Goal: Task Accomplishment & Management: Manage account settings

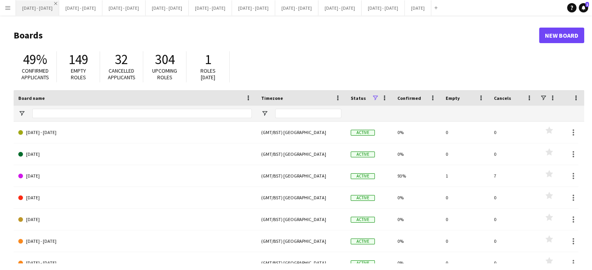
click at [57, 3] on app-icon "Close" at bounding box center [55, 3] width 3 height 3
click at [57, 4] on app-icon "Close" at bounding box center [55, 3] width 3 height 3
click at [57, 2] on app-icon "Close" at bounding box center [55, 3] width 3 height 3
click at [57, 3] on app-icon "Close" at bounding box center [55, 3] width 3 height 3
click at [65, 3] on button "[DATE] - [DATE] Close" at bounding box center [80, 7] width 43 height 15
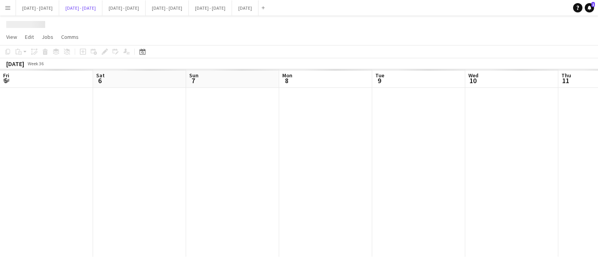
scroll to position [0, 241]
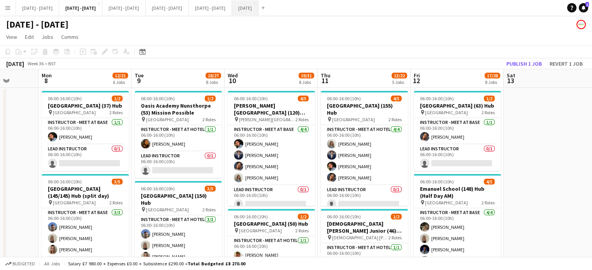
click at [258, 9] on button "[DATE] Close" at bounding box center [245, 7] width 26 height 15
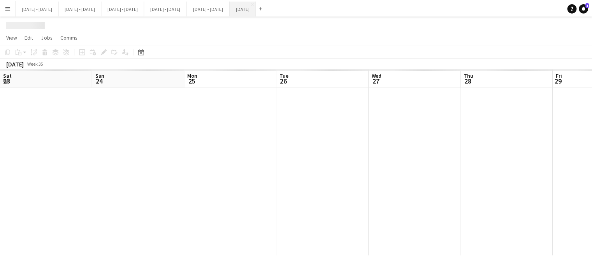
scroll to position [0, 190]
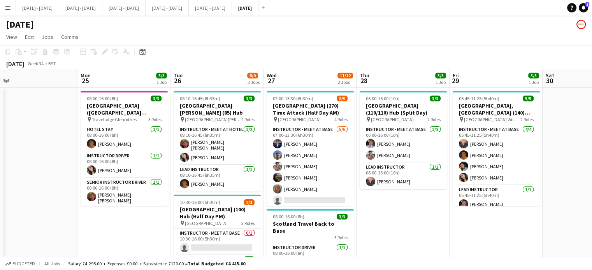
drag, startPoint x: 298, startPoint y: 242, endPoint x: 565, endPoint y: 198, distance: 270.9
click at [565, 198] on app-calendar-viewport "Fri 22 3/3 2 Jobs Sat 23 Sun 24 Mon 25 3/3 1 Job Tue 26 8/9 3 Jobs Wed 27 11/12…" at bounding box center [296, 239] width 592 height 341
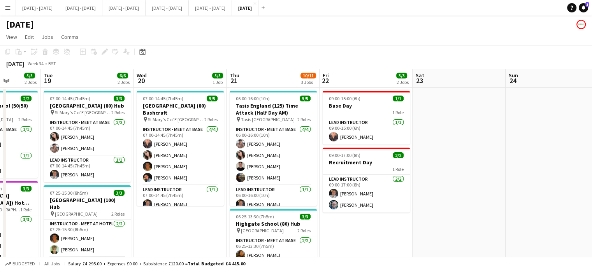
drag, startPoint x: 140, startPoint y: 186, endPoint x: 475, endPoint y: 168, distance: 335.6
click at [475, 168] on app-calendar-viewport "Sat 16 Sun 17 Mon 18 5/5 2 Jobs Tue 19 6/6 2 Jobs Wed 20 5/5 1 Job Thu 21 10/11…" at bounding box center [296, 247] width 592 height 357
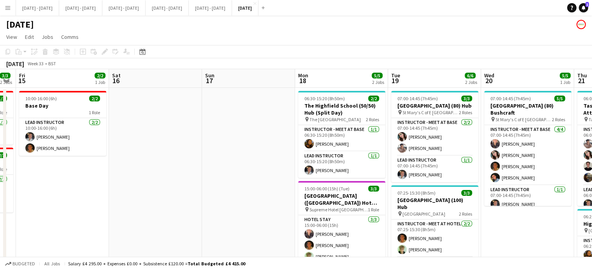
drag, startPoint x: 100, startPoint y: 204, endPoint x: 448, endPoint y: 193, distance: 348.1
click at [448, 193] on app-calendar-viewport "Tue 12 Wed 13 Thu 14 3/3 2 Jobs Fri 15 2/2 1 Job Sat 16 Sun 17 Mon 18 5/5 2 Job…" at bounding box center [296, 247] width 592 height 357
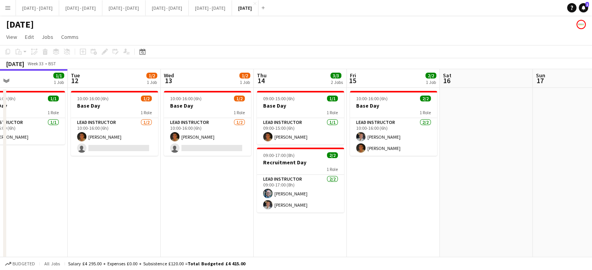
drag, startPoint x: 441, startPoint y: 183, endPoint x: 460, endPoint y: 179, distance: 19.1
click at [460, 179] on app-calendar-viewport "Sat 9 2/2 1 Job Sun 10 Mon 11 1/1 1 Job Tue 12 1/2 1 Job Wed 13 1/2 1 Job Thu 1…" at bounding box center [296, 247] width 592 height 357
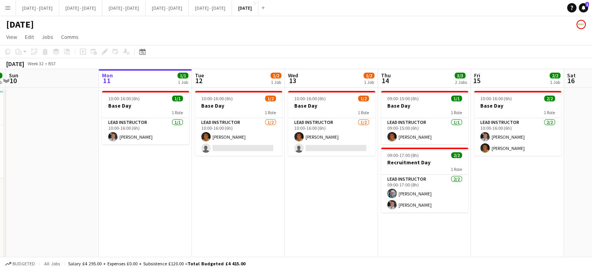
scroll to position [0, 351]
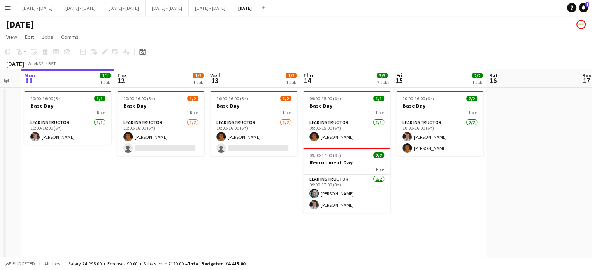
drag, startPoint x: 163, startPoint y: 205, endPoint x: 205, endPoint y: 213, distance: 43.1
click at [205, 213] on app-calendar-viewport "Thu 7 Fri 8 2/2 1 Job Sat 9 2/2 1 Job Sun 10 Mon 11 1/1 1 Job Tue 12 1/2 1 Job …" at bounding box center [296, 247] width 592 height 357
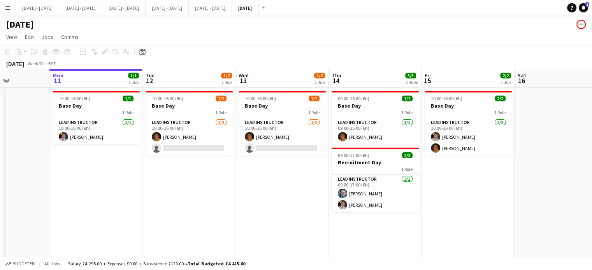
scroll to position [0, 324]
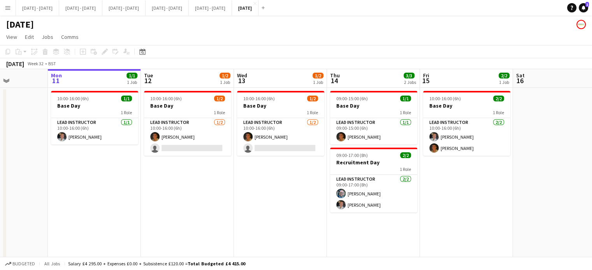
drag, startPoint x: 176, startPoint y: 217, endPoint x: 202, endPoint y: 217, distance: 26.9
click at [202, 217] on app-calendar-viewport "Thu 7 Fri 8 2/2 1 Job Sat 9 2/2 1 Job Sun 10 Mon 11 1/1 1 Job Tue 12 1/2 1 Job …" at bounding box center [296, 247] width 592 height 357
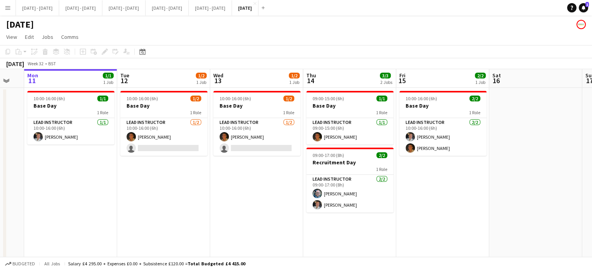
drag, startPoint x: 461, startPoint y: 223, endPoint x: 437, endPoint y: 233, distance: 25.5
click at [437, 233] on app-calendar-viewport "Thu 7 Fri 8 2/2 1 Job Sat 9 2/2 1 Job Sun 10 Mon 11 1/1 1 Job Tue 12 1/2 1 Job …" at bounding box center [296, 247] width 592 height 357
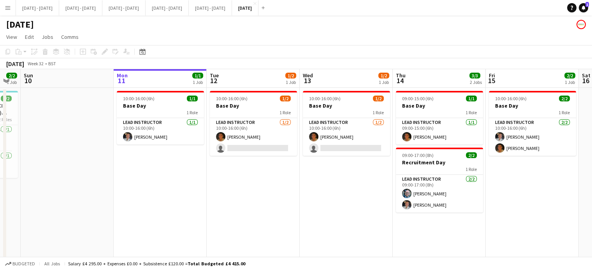
scroll to position [0, 248]
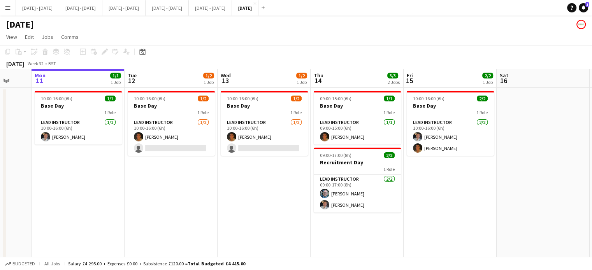
drag, startPoint x: 419, startPoint y: 225, endPoint x: 427, endPoint y: 216, distance: 11.3
click at [427, 216] on app-calendar-viewport "Fri 8 2/2 1 Job Sat 9 2/2 1 Job Sun 10 Mon 11 1/1 1 Job Tue 12 1/2 1 Job Wed 13…" at bounding box center [296, 247] width 592 height 357
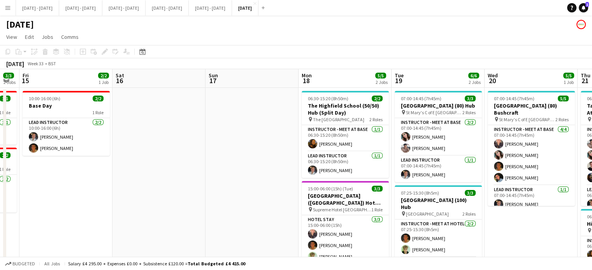
scroll to position [0, 285]
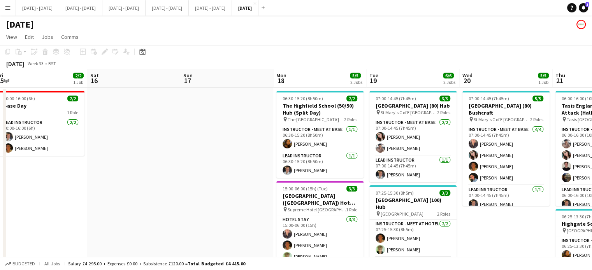
drag, startPoint x: 471, startPoint y: 188, endPoint x: 62, endPoint y: 180, distance: 409.1
click at [62, 180] on app-calendar-viewport "Tue 12 1/2 1 Job Wed 13 1/2 1 Job Thu 14 3/3 2 Jobs Fri 15 2/2 1 Job Sat 16 Sun…" at bounding box center [296, 247] width 592 height 357
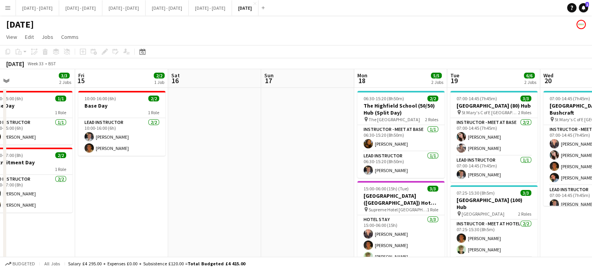
scroll to position [0, 213]
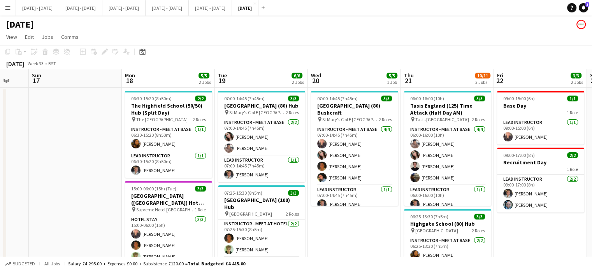
drag, startPoint x: 497, startPoint y: 244, endPoint x: 340, endPoint y: 247, distance: 157.6
click at [340, 247] on app-calendar-viewport "Thu 14 3/3 2 Jobs Fri 15 2/2 1 Job Sat 16 Sun 17 Mon 18 5/5 2 Jobs Tue 19 6/6 2…" at bounding box center [296, 247] width 592 height 357
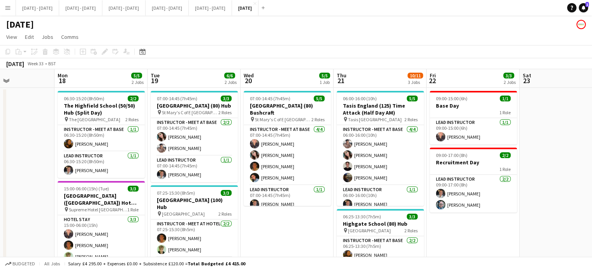
scroll to position [0, 316]
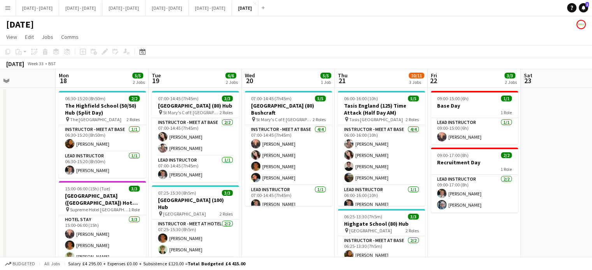
drag, startPoint x: 337, startPoint y: 224, endPoint x: 277, endPoint y: 232, distance: 60.5
click at [277, 232] on app-calendar-viewport "Thu 14 3/3 2 Jobs Fri 15 2/2 1 Job Sat 16 Sun 17 Mon 18 5/5 2 Jobs Tue 19 6/6 2…" at bounding box center [296, 247] width 592 height 357
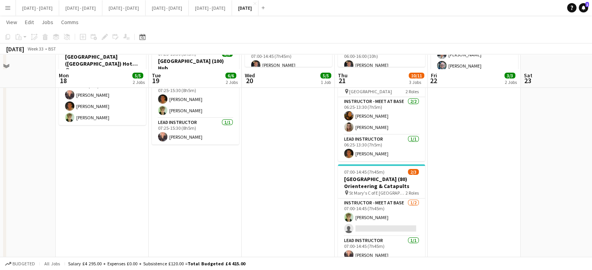
scroll to position [156, 0]
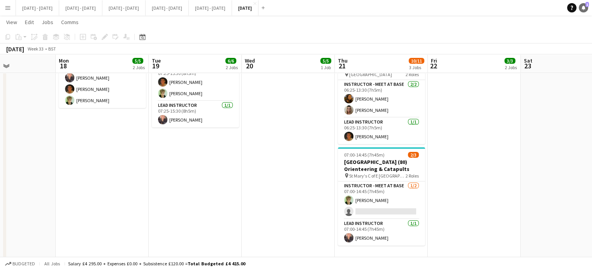
click at [586, 6] on span "1" at bounding box center [587, 4] width 4 height 5
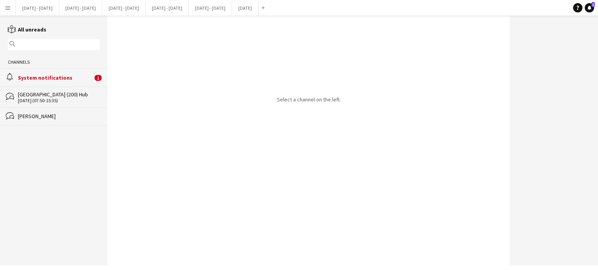
click at [37, 78] on div "System notifications" at bounding box center [55, 77] width 75 height 7
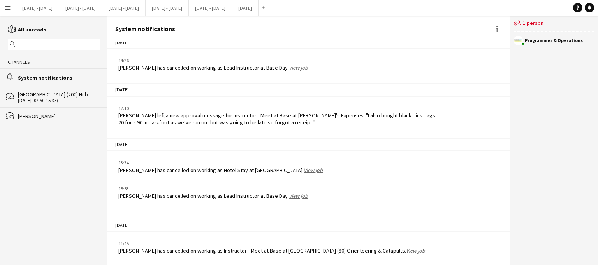
scroll to position [930, 0]
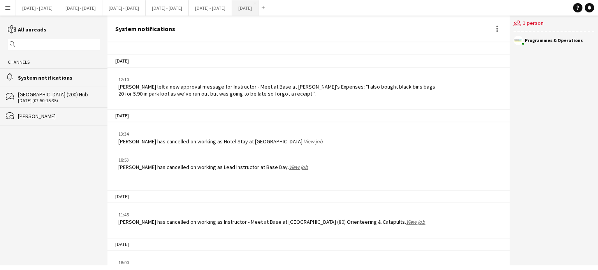
click at [258, 8] on button "[DATE] Close" at bounding box center [245, 7] width 26 height 15
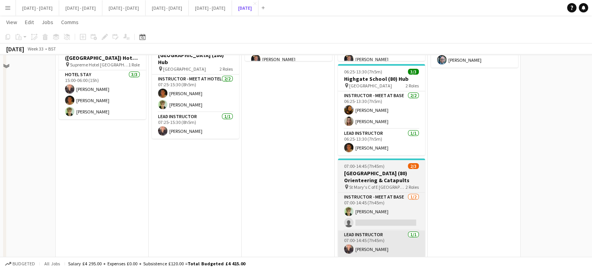
scroll to position [168, 0]
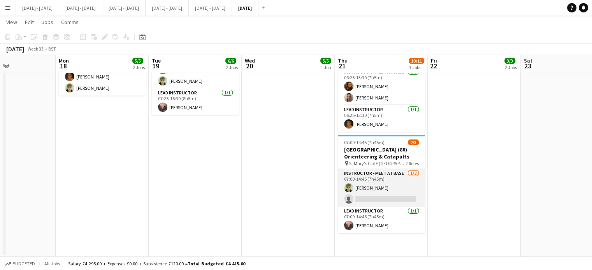
click at [388, 190] on app-card-role "Instructor - Meet at Base [DATE] 07:00-14:45 (7h45m) [PERSON_NAME] single-neutr…" at bounding box center [381, 188] width 87 height 38
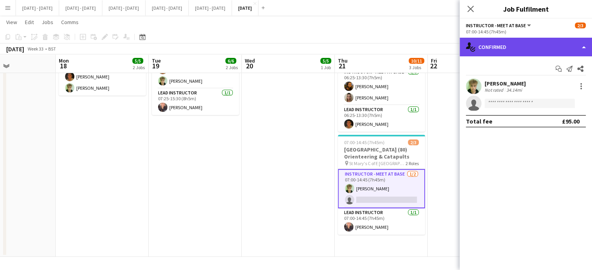
click at [493, 44] on div "single-neutral-actions-check-2 Confirmed" at bounding box center [526, 47] width 132 height 19
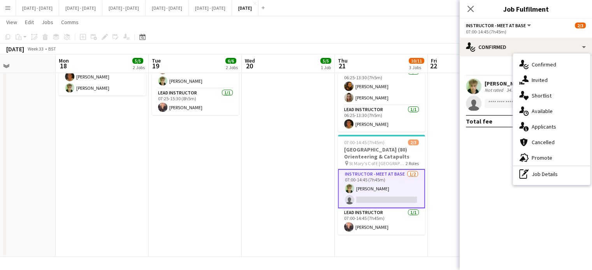
click at [295, 162] on app-date-cell "07:00-14:45 (7h45m) 5/5 [GEOGRAPHIC_DATA] (80) Bushcraft pin St Mary's C of E H…" at bounding box center [288, 88] width 93 height 338
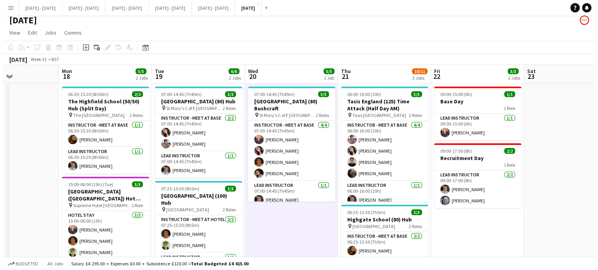
scroll to position [0, 0]
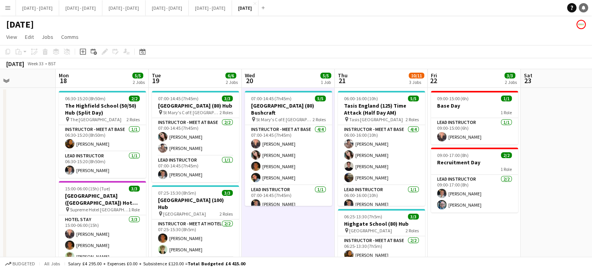
click at [586, 9] on link "Notifications" at bounding box center [583, 7] width 9 height 9
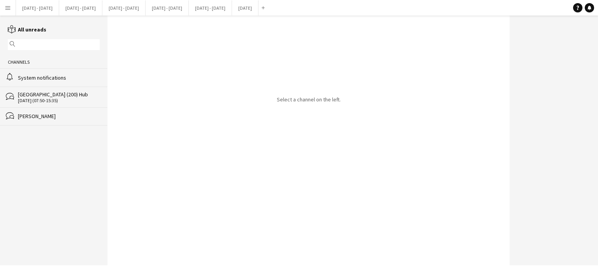
click at [36, 78] on div "System notifications" at bounding box center [59, 77] width 82 height 7
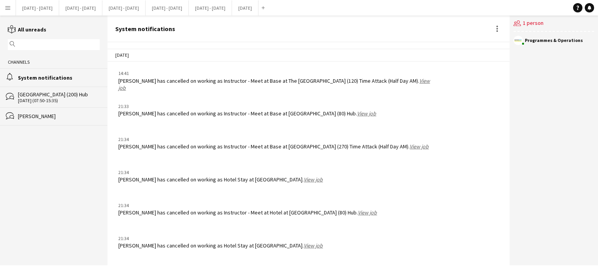
scroll to position [930, 0]
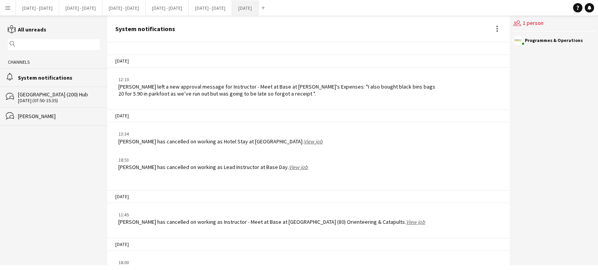
click at [258, 4] on button "[DATE] Close" at bounding box center [245, 7] width 26 height 15
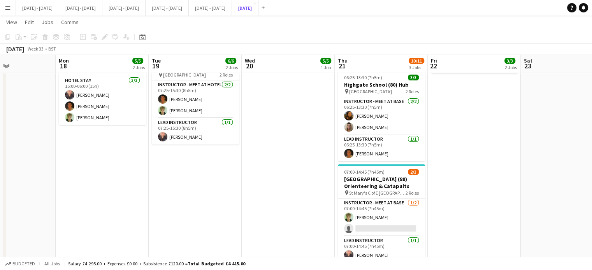
scroll to position [168, 0]
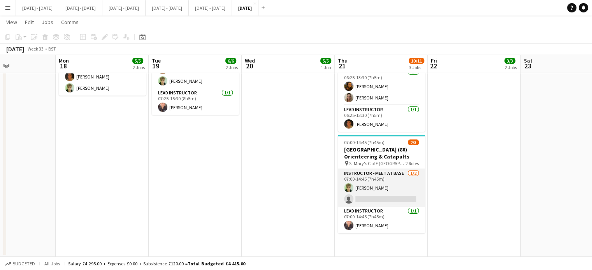
click at [369, 193] on app-card-role "Instructor - Meet at Base [DATE] 07:00-14:45 (7h45m) [PERSON_NAME] single-neutr…" at bounding box center [381, 188] width 87 height 38
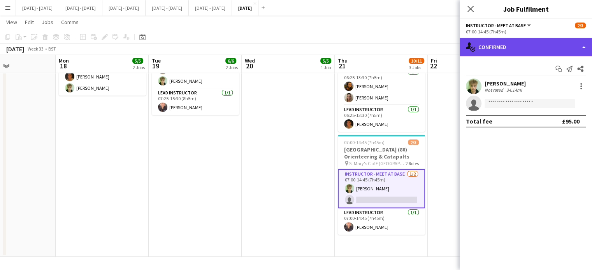
click at [500, 44] on div "single-neutral-actions-check-2 Confirmed" at bounding box center [526, 47] width 132 height 19
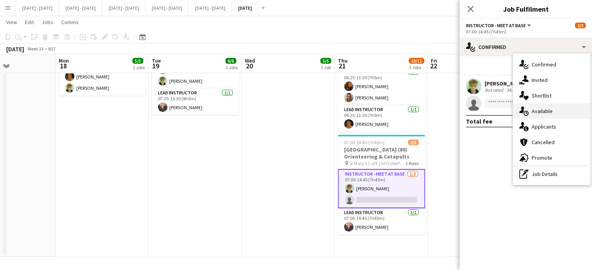
click at [564, 112] on div "single-neutral-actions-upload Available" at bounding box center [551, 112] width 77 height 16
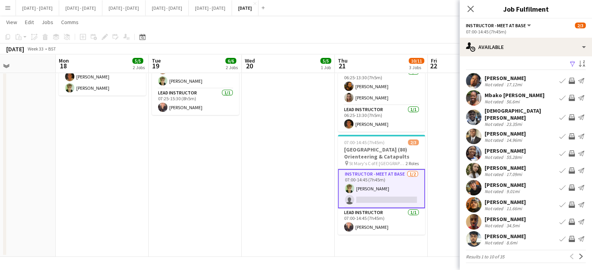
scroll to position [6, 0]
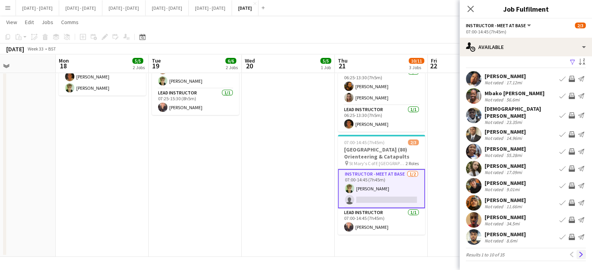
click at [578, 252] on app-icon "Next" at bounding box center [580, 254] width 5 height 5
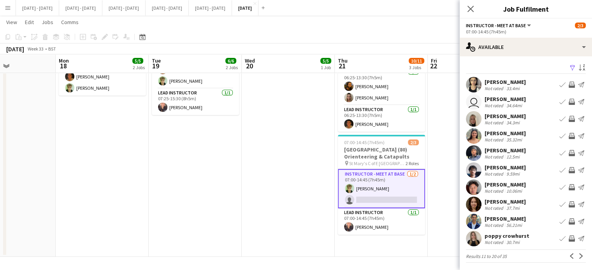
drag, startPoint x: 470, startPoint y: 10, endPoint x: 330, endPoint y: 2, distance: 140.0
click at [470, 10] on icon "Close pop-in" at bounding box center [470, 9] width 6 height 6
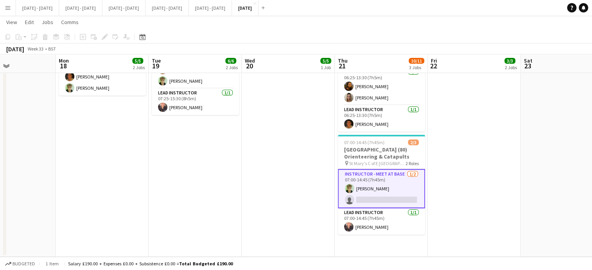
click at [8, 9] on app-icon "Menu" at bounding box center [8, 8] width 6 height 6
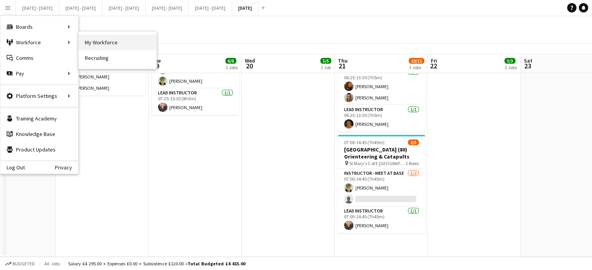
click at [117, 40] on link "My Workforce" at bounding box center [118, 43] width 78 height 16
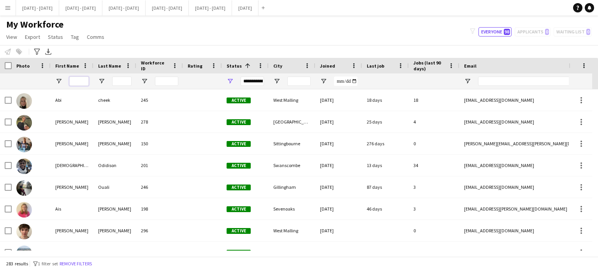
click at [83, 81] on input "First Name Filter Input" at bounding box center [78, 81] width 19 height 9
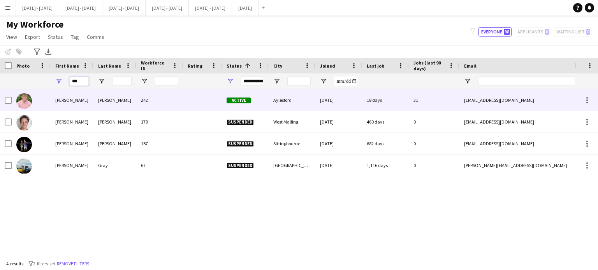
type input "***"
click at [203, 103] on div at bounding box center [202, 100] width 39 height 21
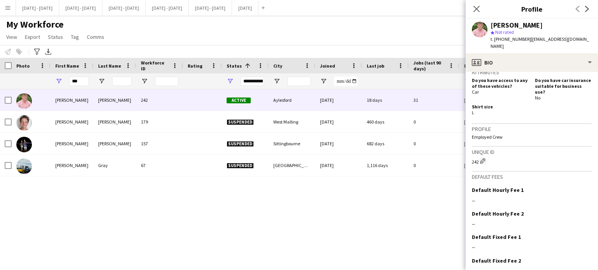
scroll to position [403, 0]
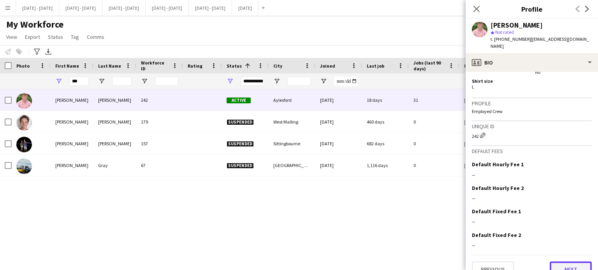
click at [561, 262] on button "Next" at bounding box center [571, 270] width 42 height 16
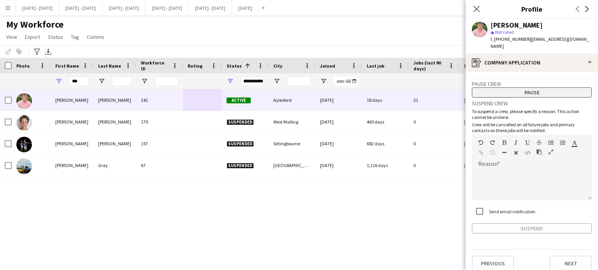
click at [531, 88] on button "Pause" at bounding box center [532, 93] width 120 height 10
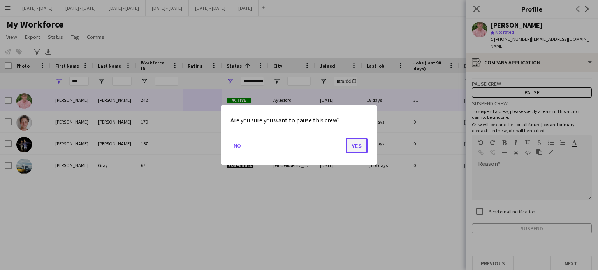
click at [355, 142] on button "Yes" at bounding box center [357, 146] width 22 height 16
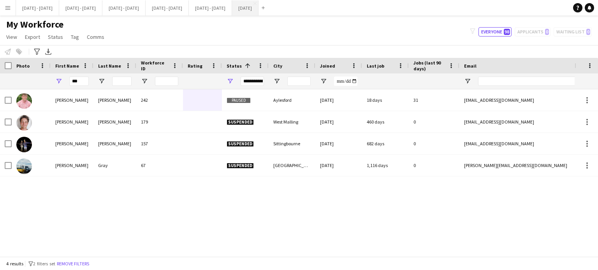
click at [258, 9] on button "[DATE] Close" at bounding box center [245, 7] width 26 height 15
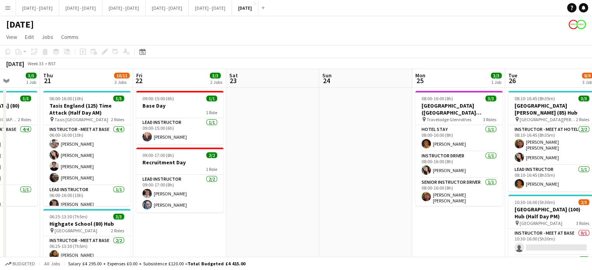
drag, startPoint x: 472, startPoint y: 226, endPoint x: 177, endPoint y: 244, distance: 295.2
click at [177, 244] on app-calendar-viewport "Mon 18 5/5 2 Jobs Tue 19 6/6 2 Jobs Wed 20 5/5 1 Job Thu 21 10/11 3 Jobs Fri 22…" at bounding box center [296, 247] width 592 height 357
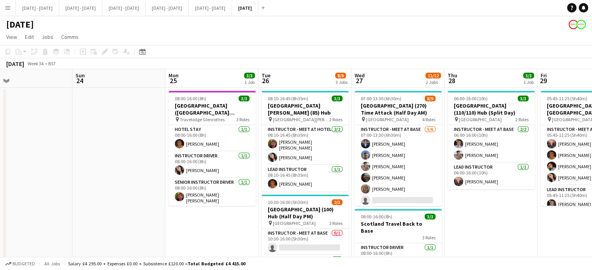
scroll to position [0, 313]
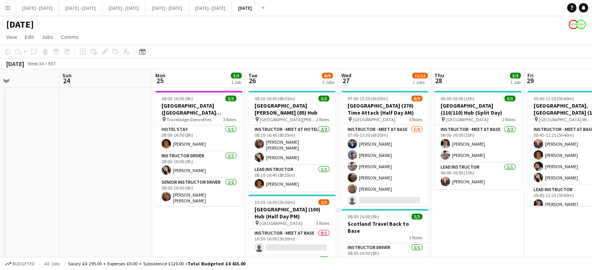
drag, startPoint x: 409, startPoint y: 230, endPoint x: 149, endPoint y: 250, distance: 260.7
click at [149, 250] on app-calendar-viewport "Wed 20 5/5 1 Job Thu 21 10/11 3 Jobs Fri 22 3/3 2 Jobs Sat 23 Sun 24 Mon 25 3/3…" at bounding box center [296, 247] width 592 height 357
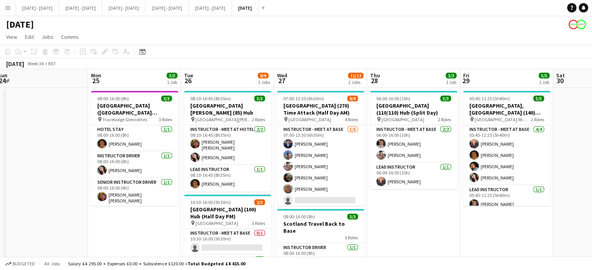
scroll to position [0, 192]
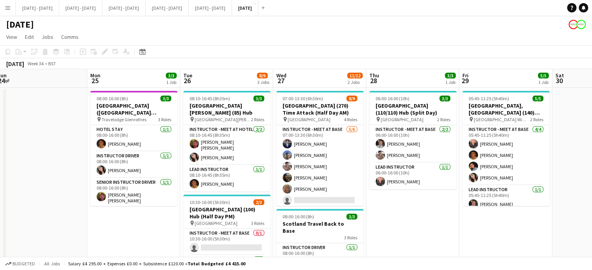
drag, startPoint x: 508, startPoint y: 230, endPoint x: 443, endPoint y: 242, distance: 66.1
click at [443, 242] on app-calendar-viewport "Fri 22 3/3 2 Jobs Sat 23 Sun 24 Mon 25 3/3 1 Job Tue 26 8/9 3 Jobs Wed 27 11/12…" at bounding box center [296, 247] width 592 height 357
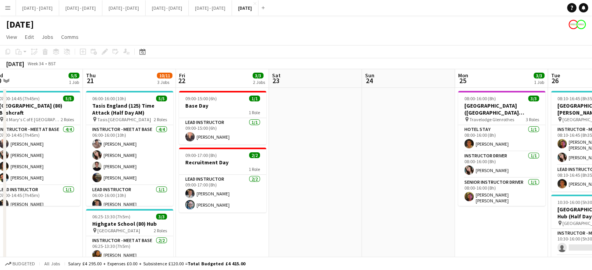
drag, startPoint x: 73, startPoint y: 144, endPoint x: 441, endPoint y: 143, distance: 367.8
click at [441, 143] on app-calendar-viewport "Mon 18 5/5 2 Jobs Tue 19 6/6 2 Jobs Wed 20 5/5 1 Job Thu 21 10/11 3 Jobs Fri 22…" at bounding box center [296, 247] width 592 height 357
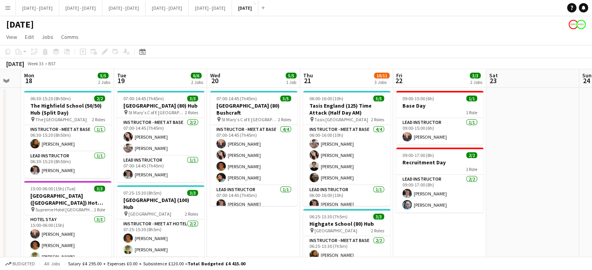
scroll to position [0, 159]
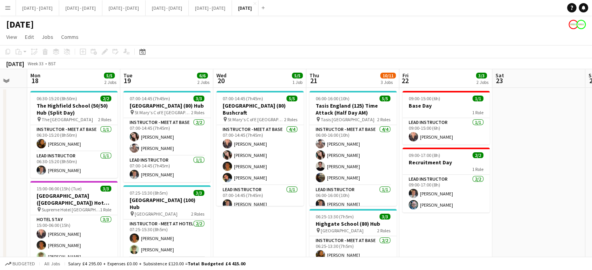
drag, startPoint x: 402, startPoint y: 198, endPoint x: 493, endPoint y: 195, distance: 91.2
click at [493, 195] on app-calendar-viewport "Sat 16 Sun 17 Mon 18 5/5 2 Jobs Tue 19 6/6 2 Jobs Wed 20 5/5 1 Job Thu 21 10/11…" at bounding box center [296, 247] width 592 height 357
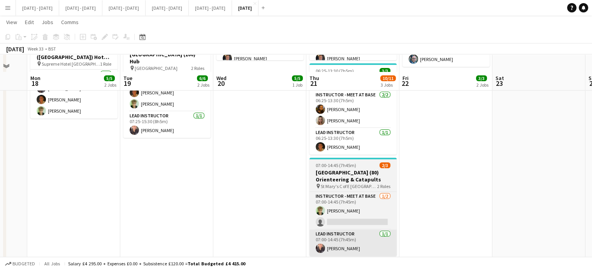
scroll to position [168, 0]
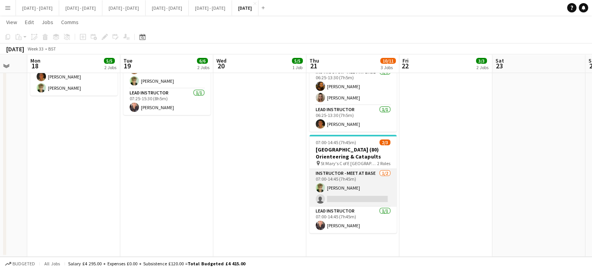
click at [353, 197] on app-card-role "Instructor - Meet at Base [DATE] 07:00-14:45 (7h45m) [PERSON_NAME] single-neutr…" at bounding box center [352, 188] width 87 height 38
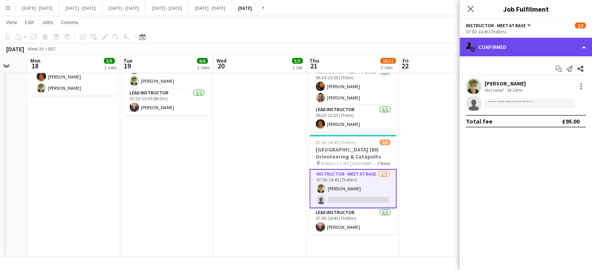
click at [557, 39] on div "single-neutral-actions-check-2 Confirmed" at bounding box center [526, 47] width 132 height 19
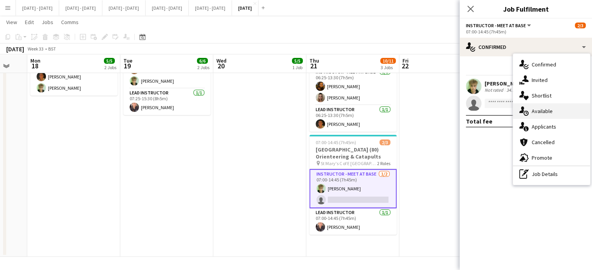
click at [547, 106] on div "single-neutral-actions-upload Available" at bounding box center [551, 112] width 77 height 16
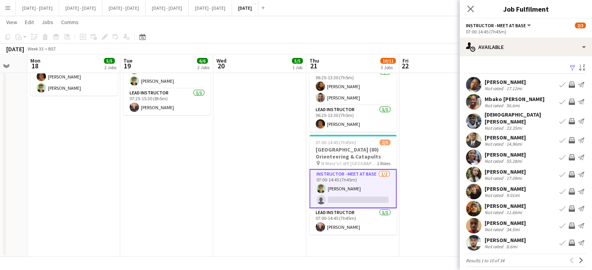
scroll to position [6, 0]
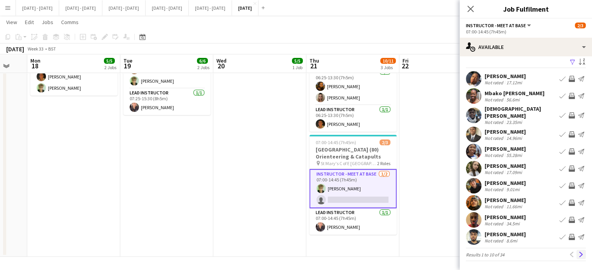
click at [578, 252] on app-icon "Next" at bounding box center [580, 254] width 5 height 5
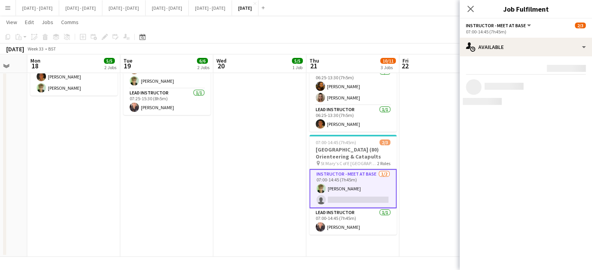
scroll to position [0, 0]
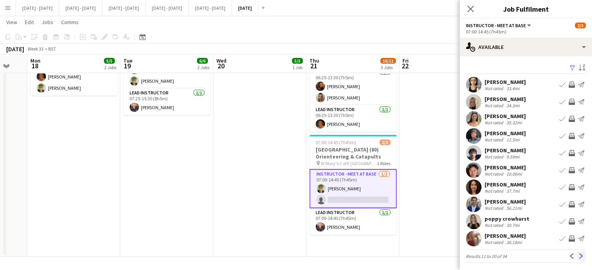
click at [576, 256] on button "Next" at bounding box center [580, 256] width 9 height 9
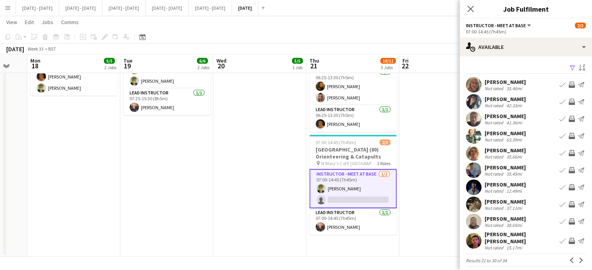
scroll to position [2, 0]
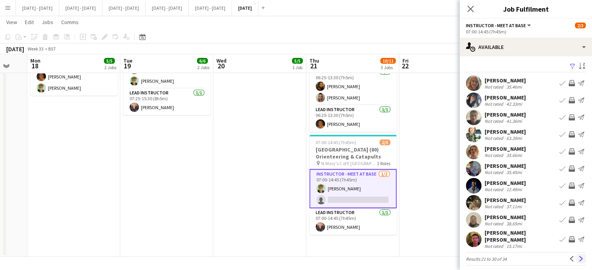
click at [578, 256] on app-icon "Next" at bounding box center [580, 258] width 5 height 5
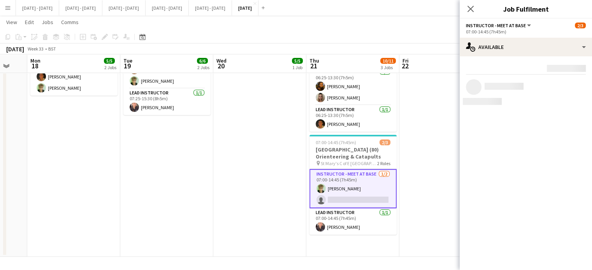
scroll to position [0, 0]
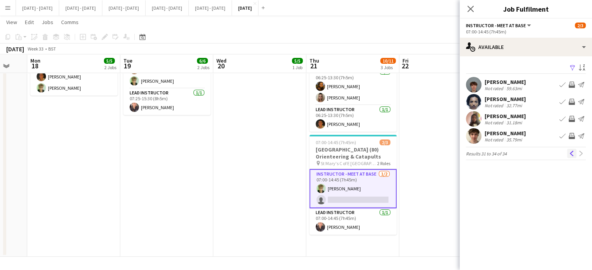
click at [569, 153] on app-icon "Previous" at bounding box center [571, 153] width 5 height 5
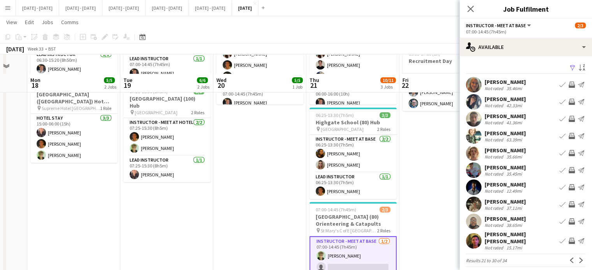
scroll to position [168, 0]
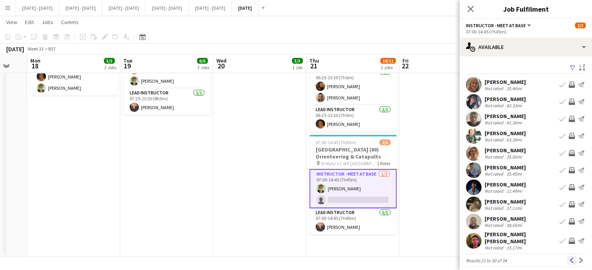
click at [569, 258] on app-icon "Previous" at bounding box center [571, 260] width 5 height 5
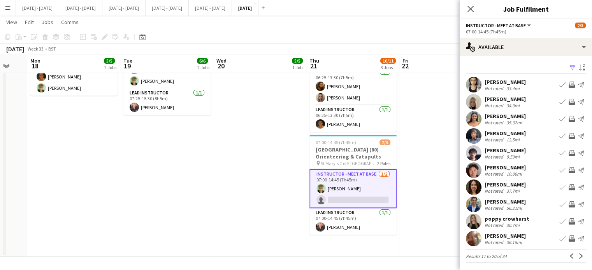
click at [559, 184] on app-icon "Book crew" at bounding box center [562, 187] width 6 height 6
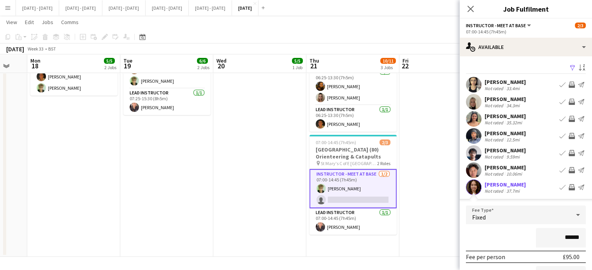
scroll to position [117, 0]
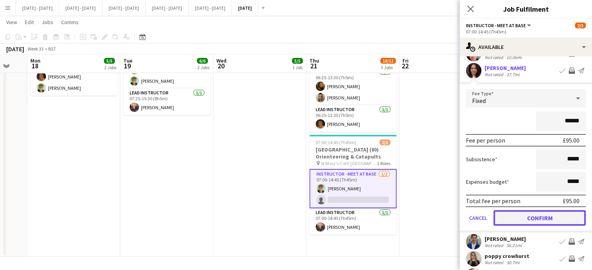
click at [542, 214] on button "Confirm" at bounding box center [539, 219] width 92 height 16
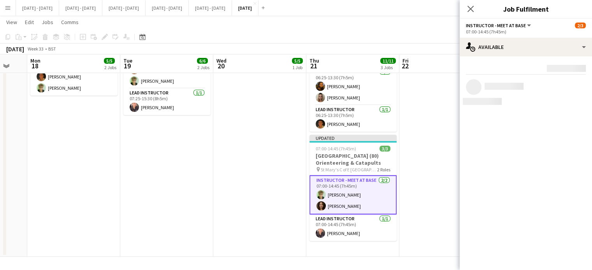
scroll to position [0, 0]
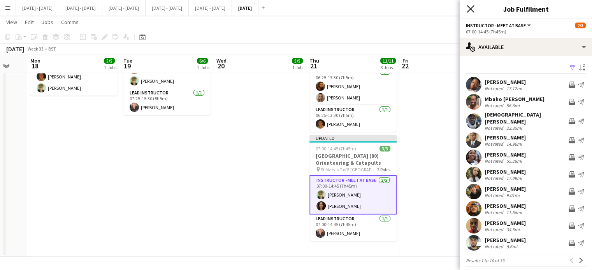
click at [470, 6] on icon "Close pop-in" at bounding box center [470, 8] width 7 height 7
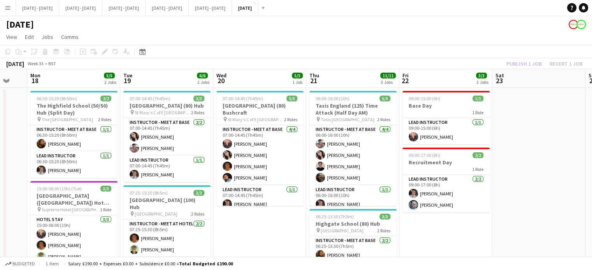
scroll to position [78, 0]
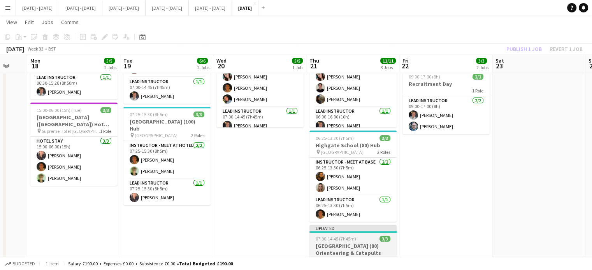
click at [361, 243] on h3 "[GEOGRAPHIC_DATA] (80) Orienteering & Catapults" at bounding box center [352, 250] width 87 height 14
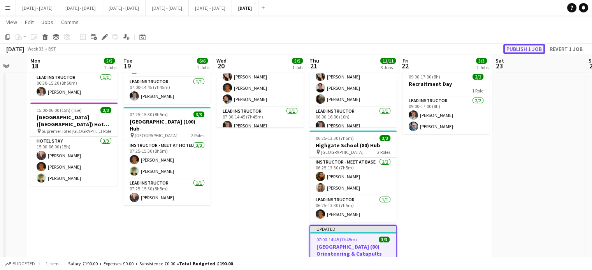
click at [537, 48] on button "Publish 1 job" at bounding box center [524, 49] width 42 height 10
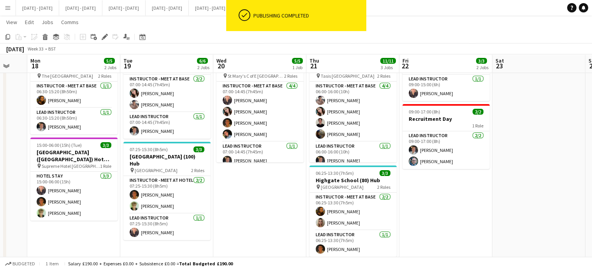
scroll to position [0, 0]
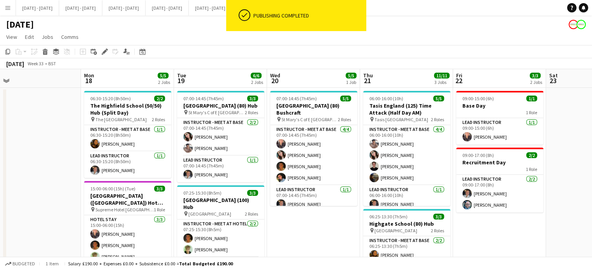
drag, startPoint x: 241, startPoint y: 239, endPoint x: 295, endPoint y: 253, distance: 55.5
click at [295, 253] on app-calendar-viewport "Thu 14 3/3 2 Jobs Fri 15 2/2 1 Job Sat 16 Sun 17 Mon 18 5/5 2 Jobs Tue 19 6/6 2…" at bounding box center [296, 247] width 592 height 357
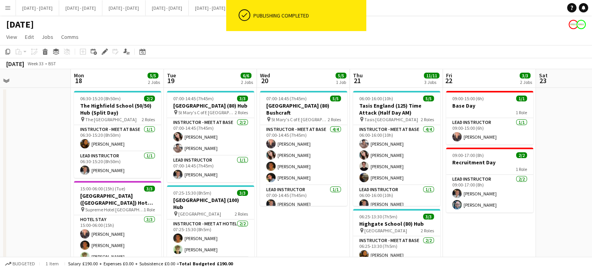
drag, startPoint x: 504, startPoint y: 235, endPoint x: 699, endPoint y: 227, distance: 194.8
click at [592, 227] on html "ok-circled Publishing completed Menu Boards Boards Boards All jobs Status Workf…" at bounding box center [296, 219] width 592 height 439
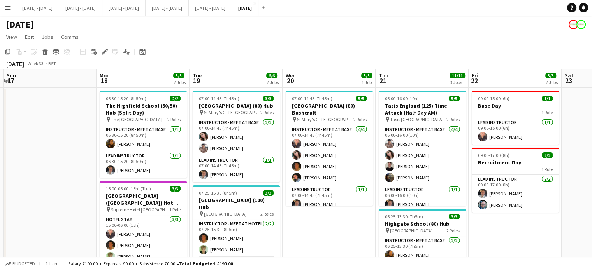
drag, startPoint x: 132, startPoint y: 216, endPoint x: 49, endPoint y: 225, distance: 83.8
click at [49, 225] on app-calendar-viewport "Thu 14 3/3 2 Jobs Fri 15 2/2 1 Job Sat 16 Sun 17 Mon 18 5/5 2 Jobs Tue 19 6/6 2…" at bounding box center [296, 247] width 592 height 357
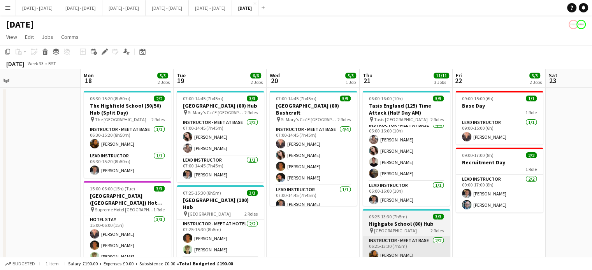
scroll to position [6, 0]
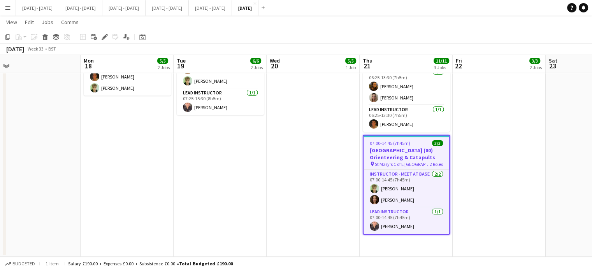
click at [507, 199] on app-date-cell "09:00-15:00 (6h) 1/1 Base Day 1 Role Lead Instructor [DATE] 09:00-15:00 (6h) [P…" at bounding box center [499, 88] width 93 height 338
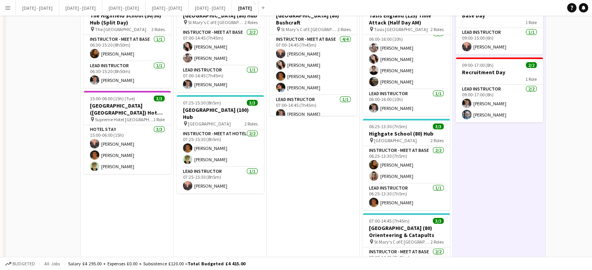
scroll to position [0, 0]
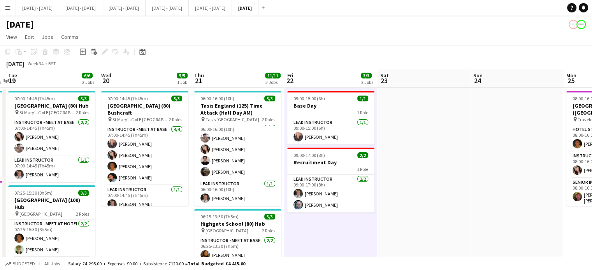
drag, startPoint x: 355, startPoint y: 91, endPoint x: 41, endPoint y: 104, distance: 313.5
click at [41, 104] on app-calendar-viewport "Sat 16 Sun 17 Mon 18 5/5 2 Jobs Tue 19 6/6 2 Jobs Wed 20 5/5 1 Job Thu 21 11/11…" at bounding box center [296, 247] width 592 height 357
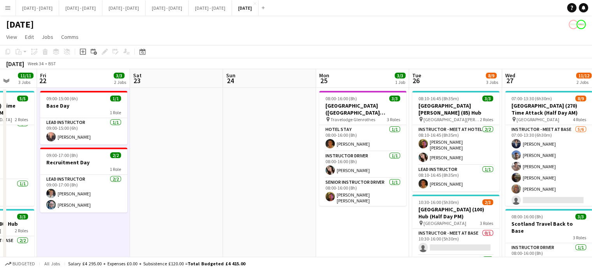
scroll to position [0, 343]
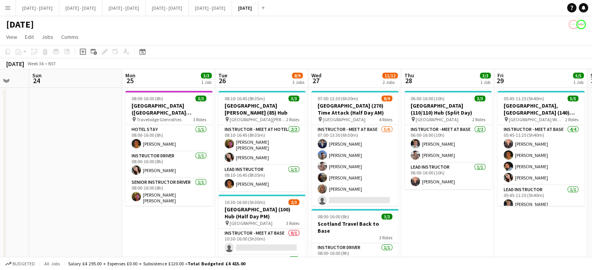
drag, startPoint x: 403, startPoint y: 222, endPoint x: 160, endPoint y: 238, distance: 243.3
click at [160, 238] on app-calendar-viewport "Wed 20 5/5 1 Job Thu 21 11/11 3 Jobs Fri 22 3/3 2 Jobs Sat 23 Sun 24 Mon 25 3/3…" at bounding box center [296, 247] width 592 height 357
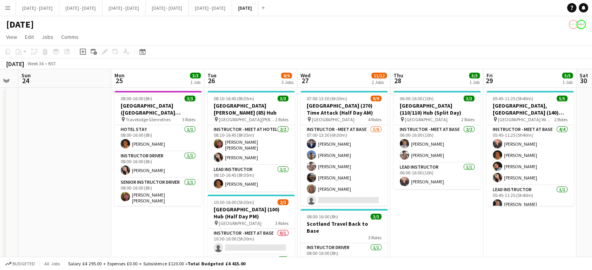
drag, startPoint x: 455, startPoint y: 230, endPoint x: 448, endPoint y: 230, distance: 6.6
click at [448, 230] on app-calendar-viewport "Wed 20 5/5 1 Job Thu 21 11/11 3 Jobs Fri 22 3/3 2 Jobs Sat 23 Sun 24 Mon 25 3/3…" at bounding box center [296, 247] width 592 height 357
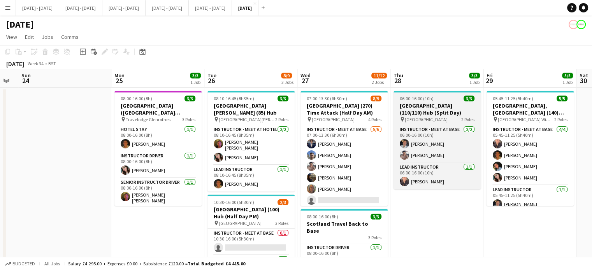
scroll to position [0, 353]
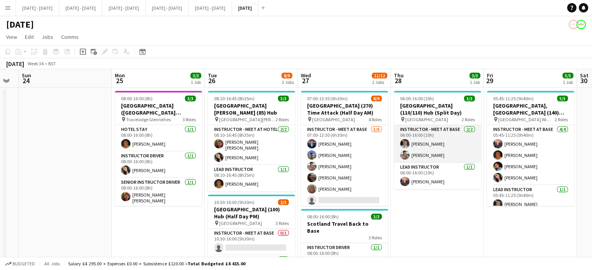
drag, startPoint x: 394, startPoint y: 120, endPoint x: 394, endPoint y: 126, distance: 5.5
click at [394, 126] on app-job-card "06:00-16:00 (10h) 3/3 [GEOGRAPHIC_DATA] (110/110) Hub (Split Day) pin Brighton …" at bounding box center [437, 140] width 87 height 98
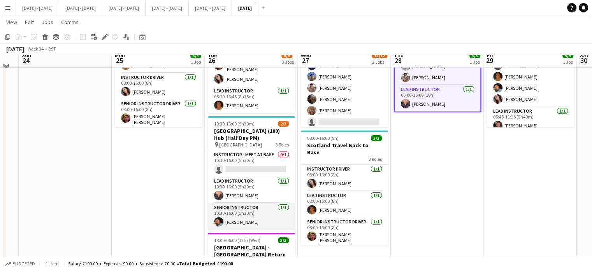
scroll to position [39, 0]
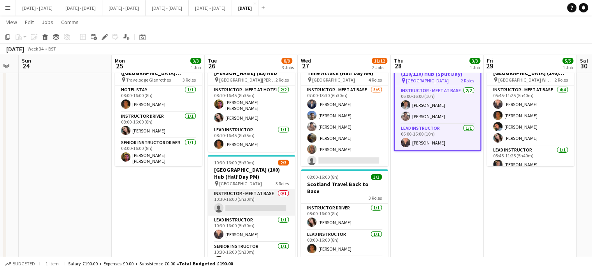
click at [265, 199] on app-card-role "Instructor - Meet at Base 0/1 10:30-16:00 (5h30m) single-neutral-actions" at bounding box center [251, 203] width 87 height 26
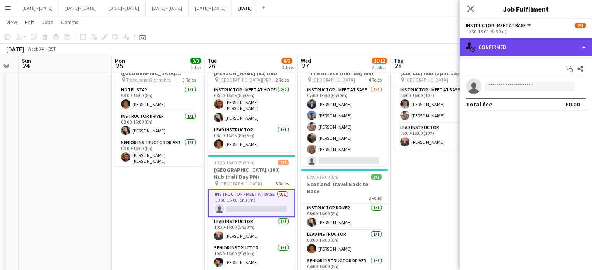
click at [497, 47] on div "single-neutral-actions-check-2 Confirmed" at bounding box center [526, 47] width 132 height 19
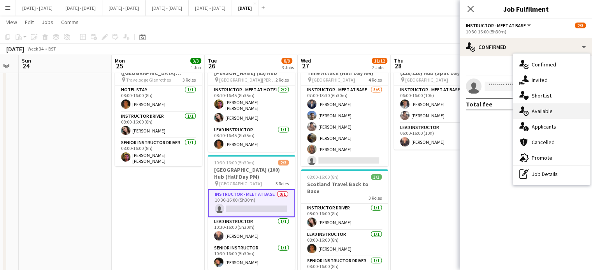
click at [558, 108] on div "single-neutral-actions-upload Available" at bounding box center [551, 112] width 77 height 16
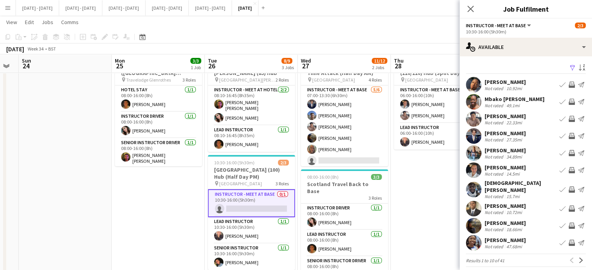
click at [558, 221] on button "Book crew" at bounding box center [562, 225] width 9 height 9
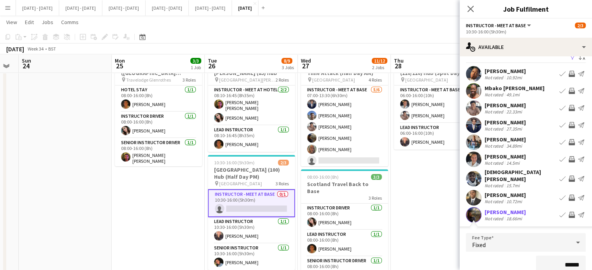
scroll to position [128, 0]
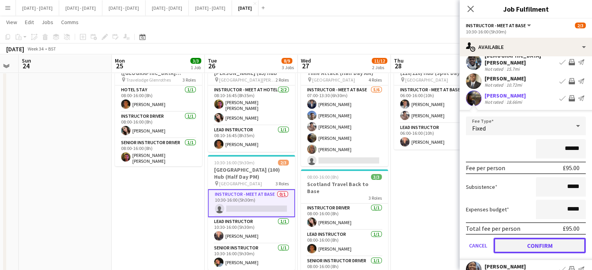
click at [536, 239] on button "Confirm" at bounding box center [539, 246] width 92 height 16
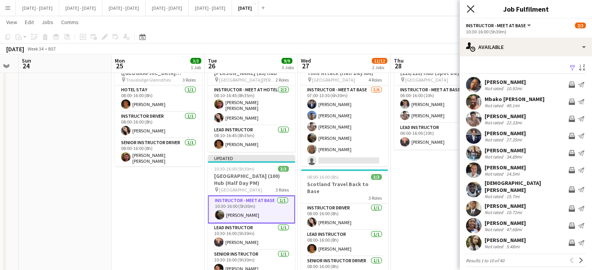
drag, startPoint x: 472, startPoint y: 6, endPoint x: 140, endPoint y: 180, distance: 374.6
click at [472, 6] on icon "Close pop-in" at bounding box center [470, 9] width 6 height 6
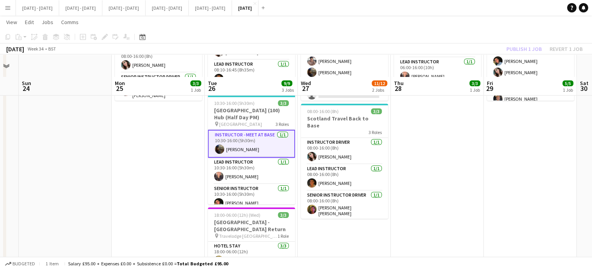
scroll to position [90, 0]
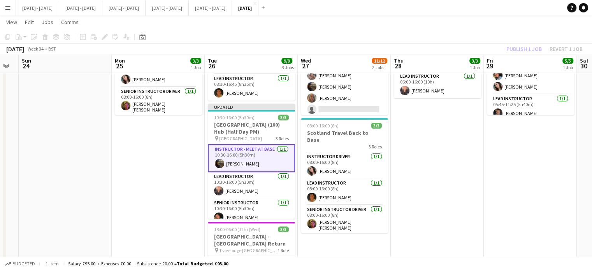
click at [240, 155] on app-card-role "Instructor - Meet at Base [DATE] 10:30-16:00 (5h30m) [PERSON_NAME]" at bounding box center [251, 158] width 87 height 28
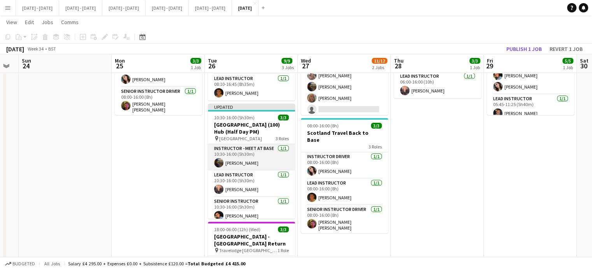
click at [240, 157] on app-card-role "Instructor - Meet at Base [DATE] 10:30-16:00 (5h30m) [PERSON_NAME]" at bounding box center [251, 157] width 87 height 26
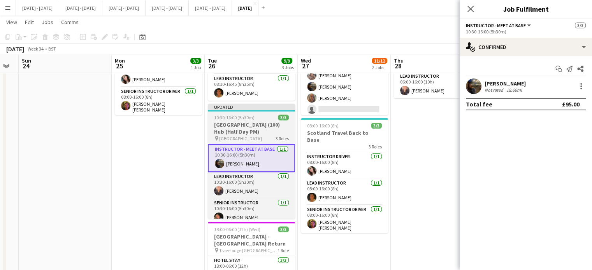
click at [248, 121] on h3 "[GEOGRAPHIC_DATA] (100) Hub (Half Day PM)" at bounding box center [251, 128] width 87 height 14
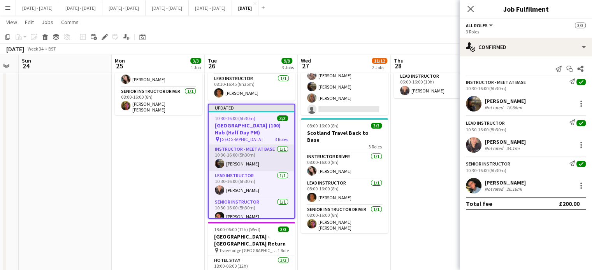
click at [243, 153] on app-card-role "Instructor - Meet at Base [DATE] 10:30-16:00 (5h30m) [PERSON_NAME]" at bounding box center [252, 158] width 86 height 26
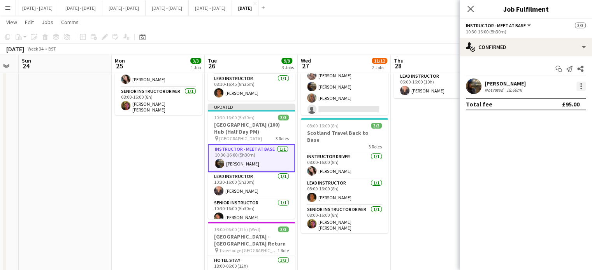
click at [582, 85] on div at bounding box center [580, 86] width 9 height 9
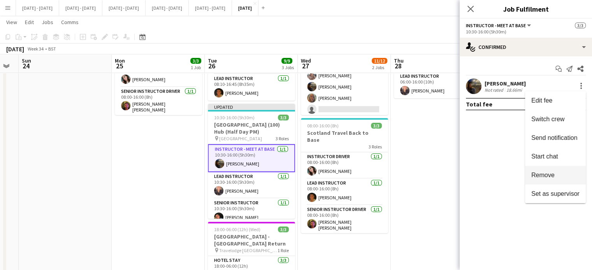
click at [560, 175] on span "Remove" at bounding box center [555, 175] width 48 height 7
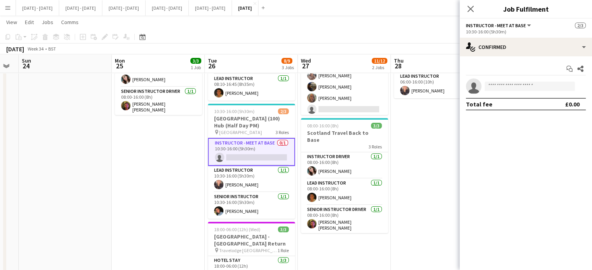
click at [475, 8] on div "Close pop-in" at bounding box center [471, 9] width 22 height 18
click at [471, 11] on icon at bounding box center [470, 8] width 7 height 7
